Goal: Navigation & Orientation: Find specific page/section

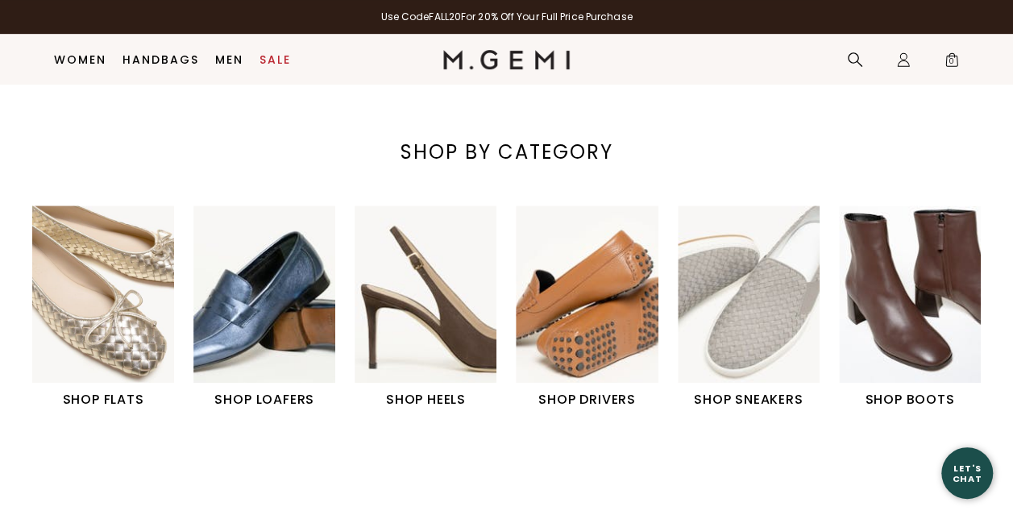
scroll to position [445, 0]
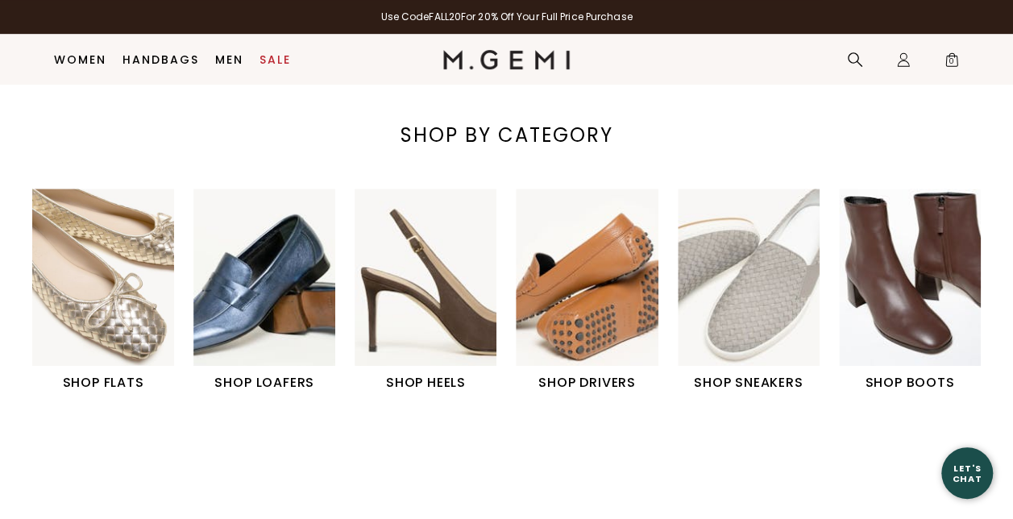
click at [906, 305] on img "6 / 6" at bounding box center [910, 277] width 142 height 177
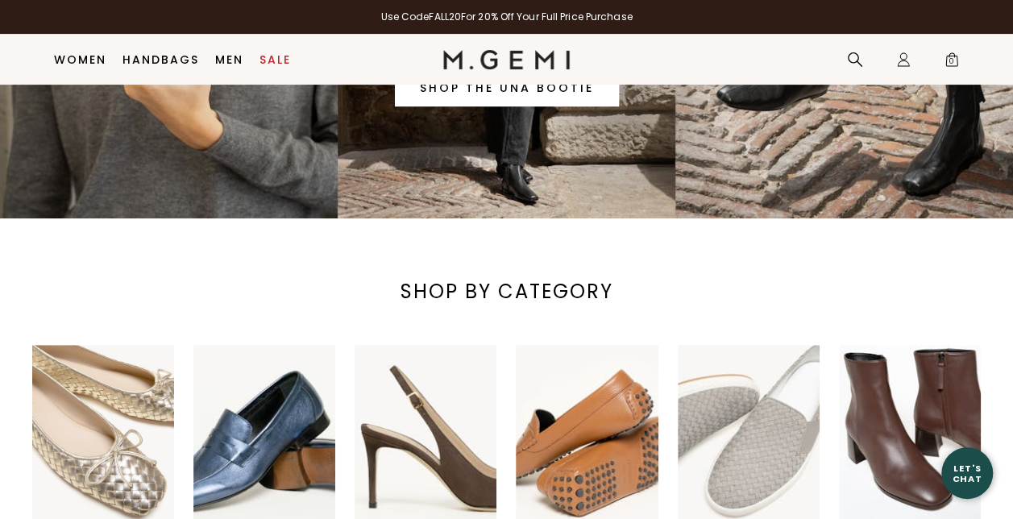
scroll to position [289, 0]
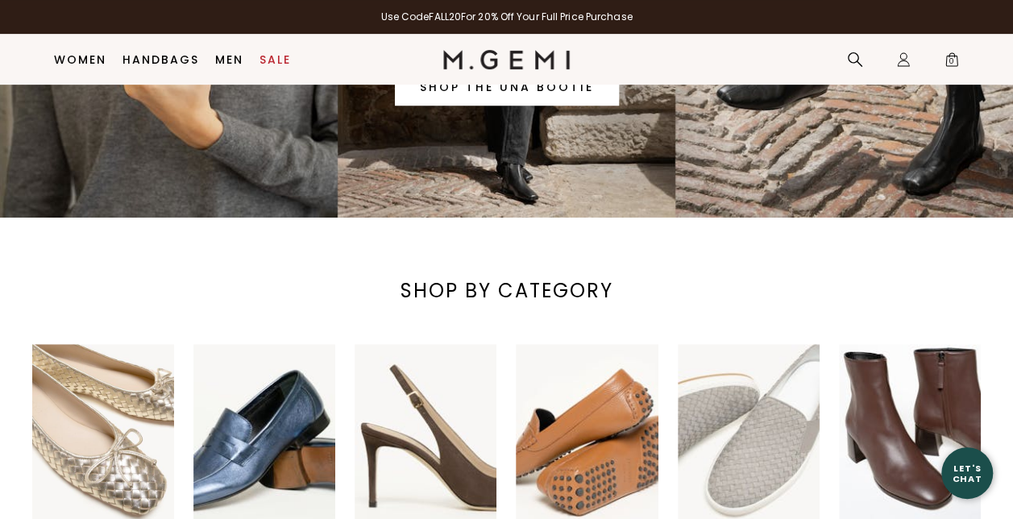
click at [892, 445] on img "6 / 6" at bounding box center [910, 432] width 142 height 177
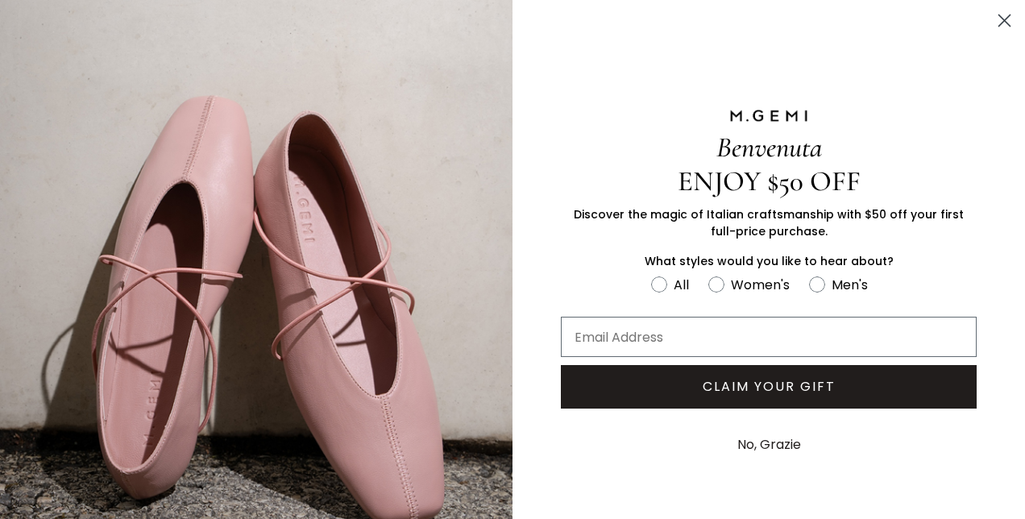
click at [991, 31] on icon "Close dialog" at bounding box center [1005, 20] width 28 height 28
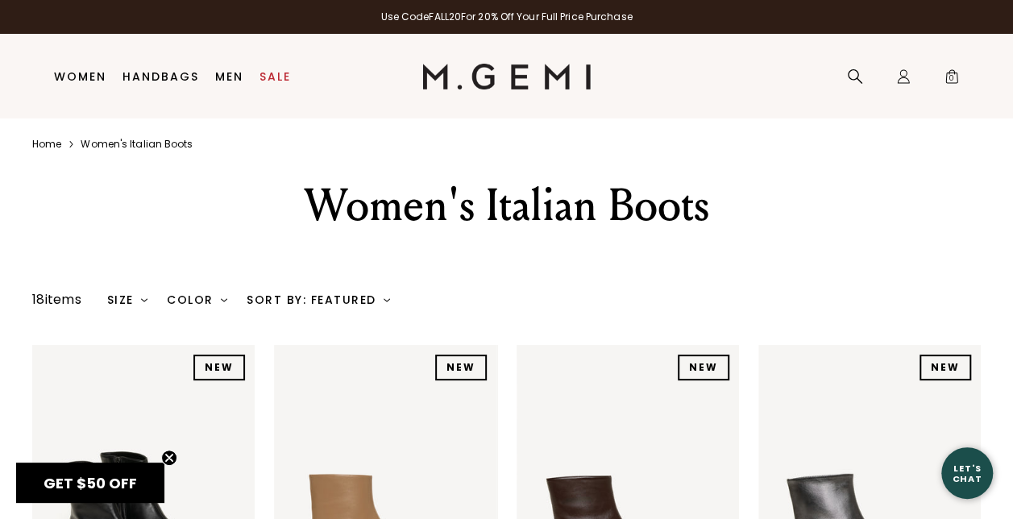
click at [39, 142] on link "Home" at bounding box center [46, 144] width 29 height 13
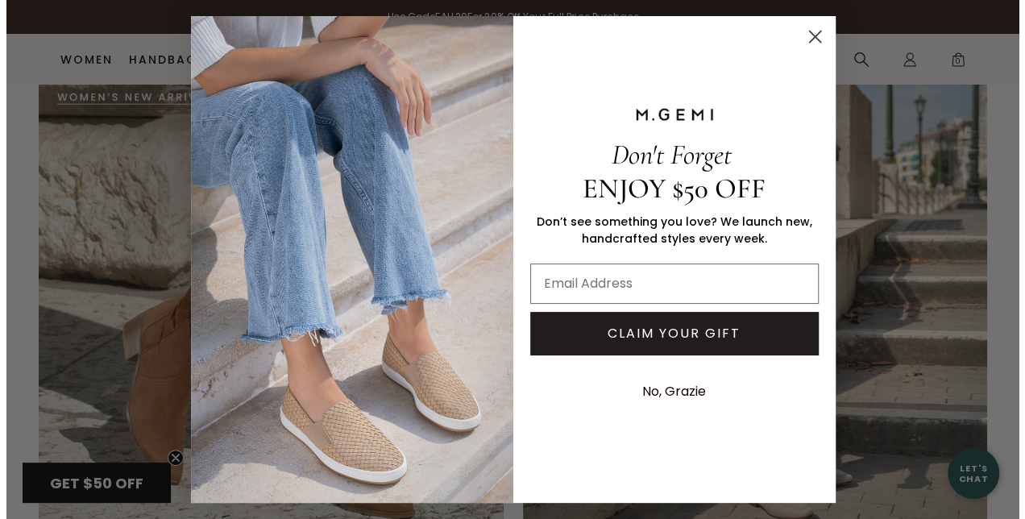
scroll to position [2929, 0]
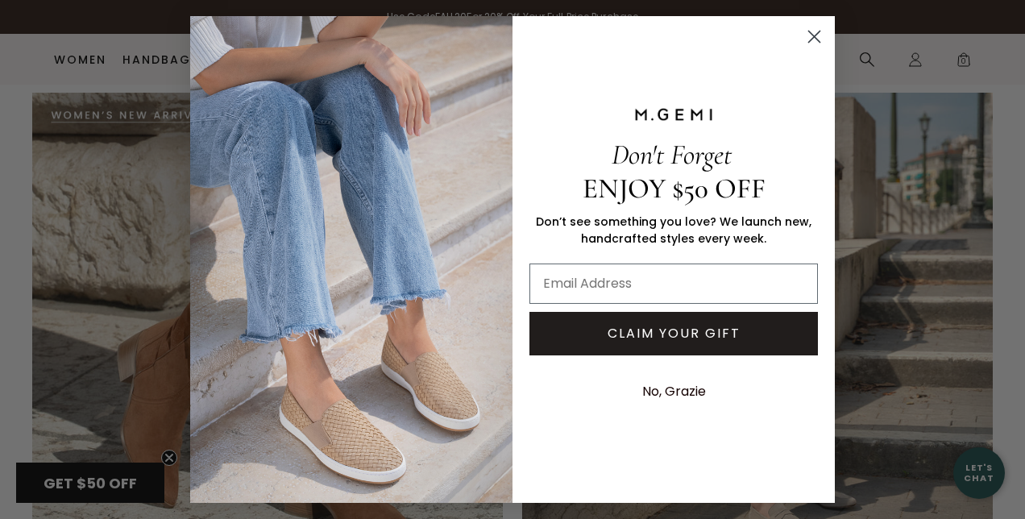
click at [816, 35] on icon "Close dialog" at bounding box center [814, 36] width 11 height 11
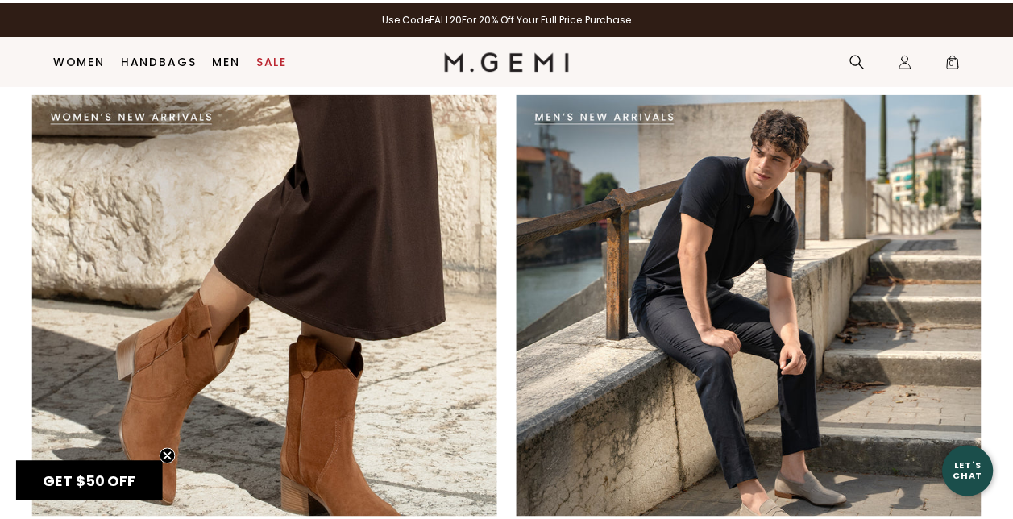
scroll to position [2903, 0]
